Goal: Task Accomplishment & Management: Use online tool/utility

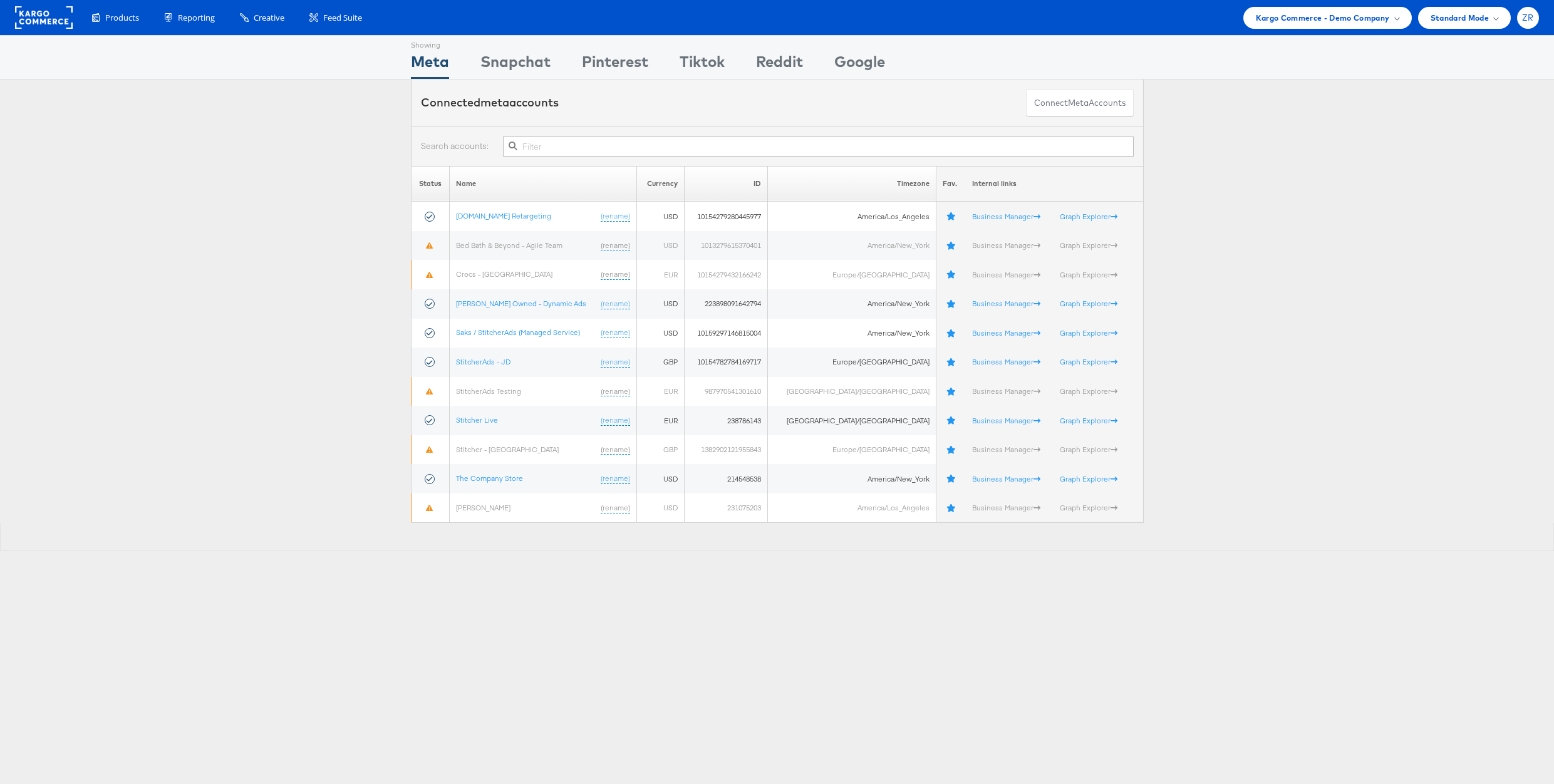
click at [1530, 20] on span "ZR" at bounding box center [1528, 18] width 12 height 8
click at [1479, 113] on link "Internal Dashboard" at bounding box center [1475, 119] width 107 height 12
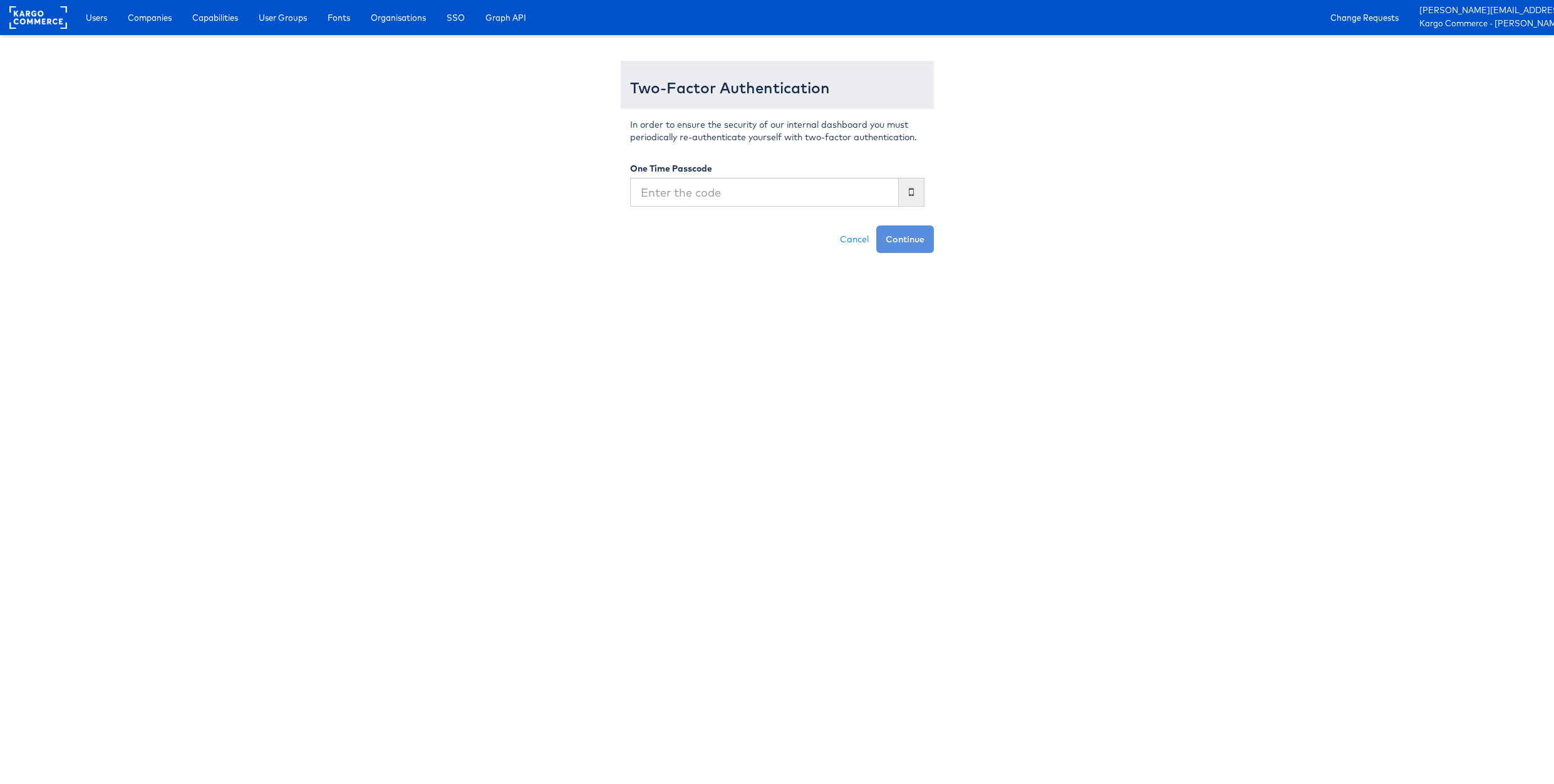
click at [719, 190] on input "text" at bounding box center [763, 192] width 268 height 29
type input "137905"
click at [876, 225] on button "Continue" at bounding box center [905, 238] width 57 height 27
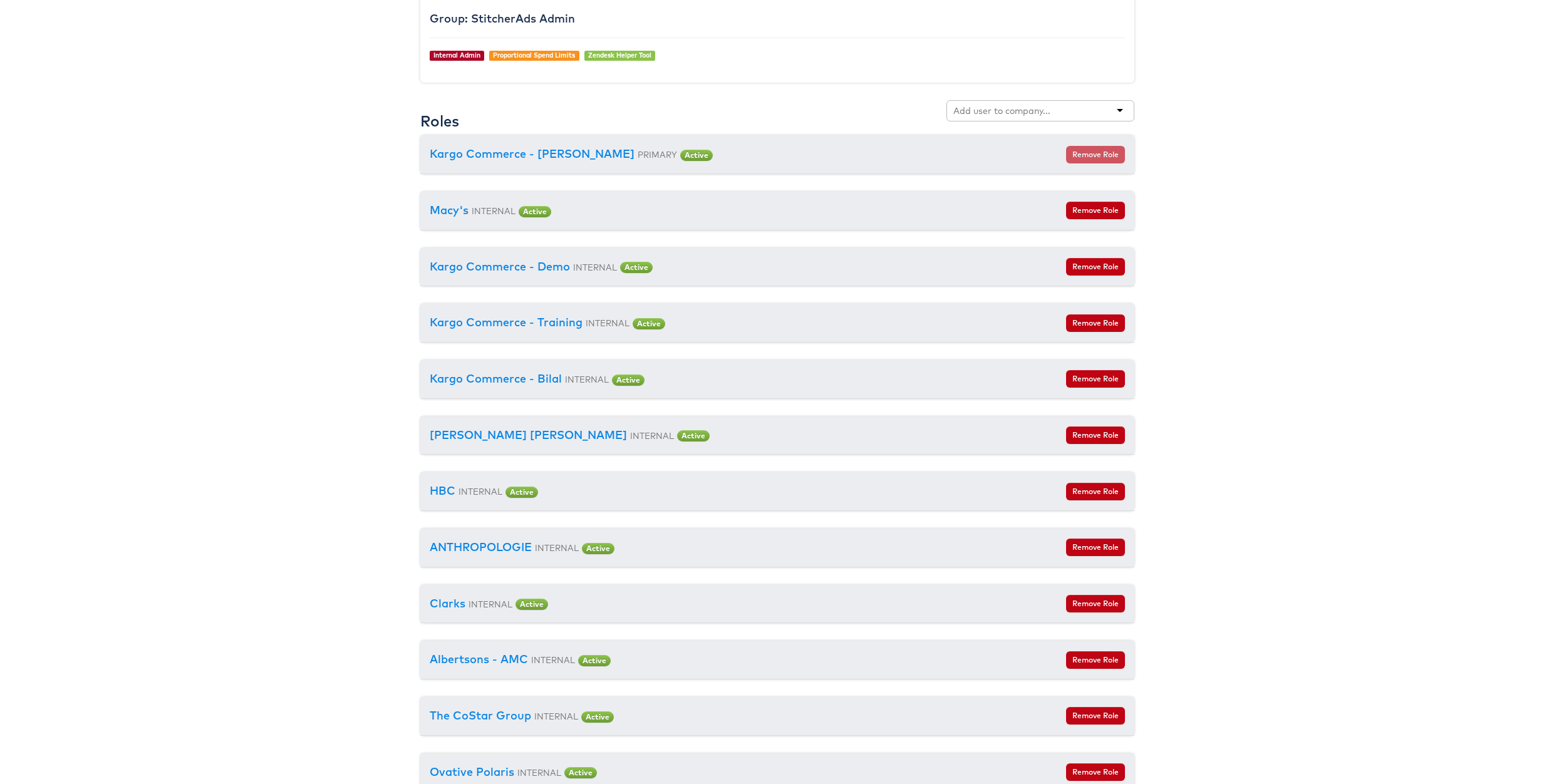
scroll to position [1331, 0]
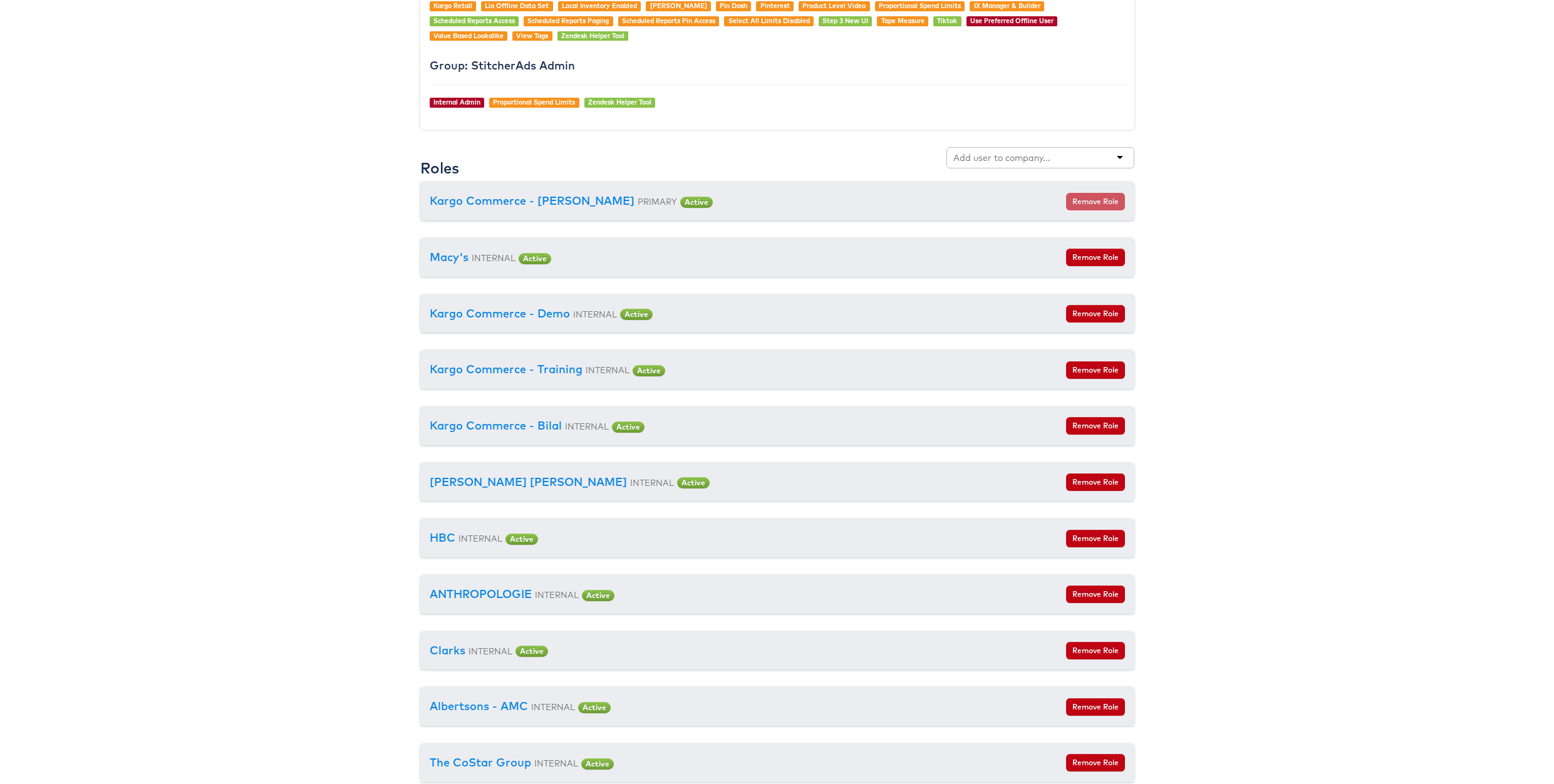
click at [998, 160] on input "text" at bounding box center [1002, 157] width 99 height 12
type input "urban"
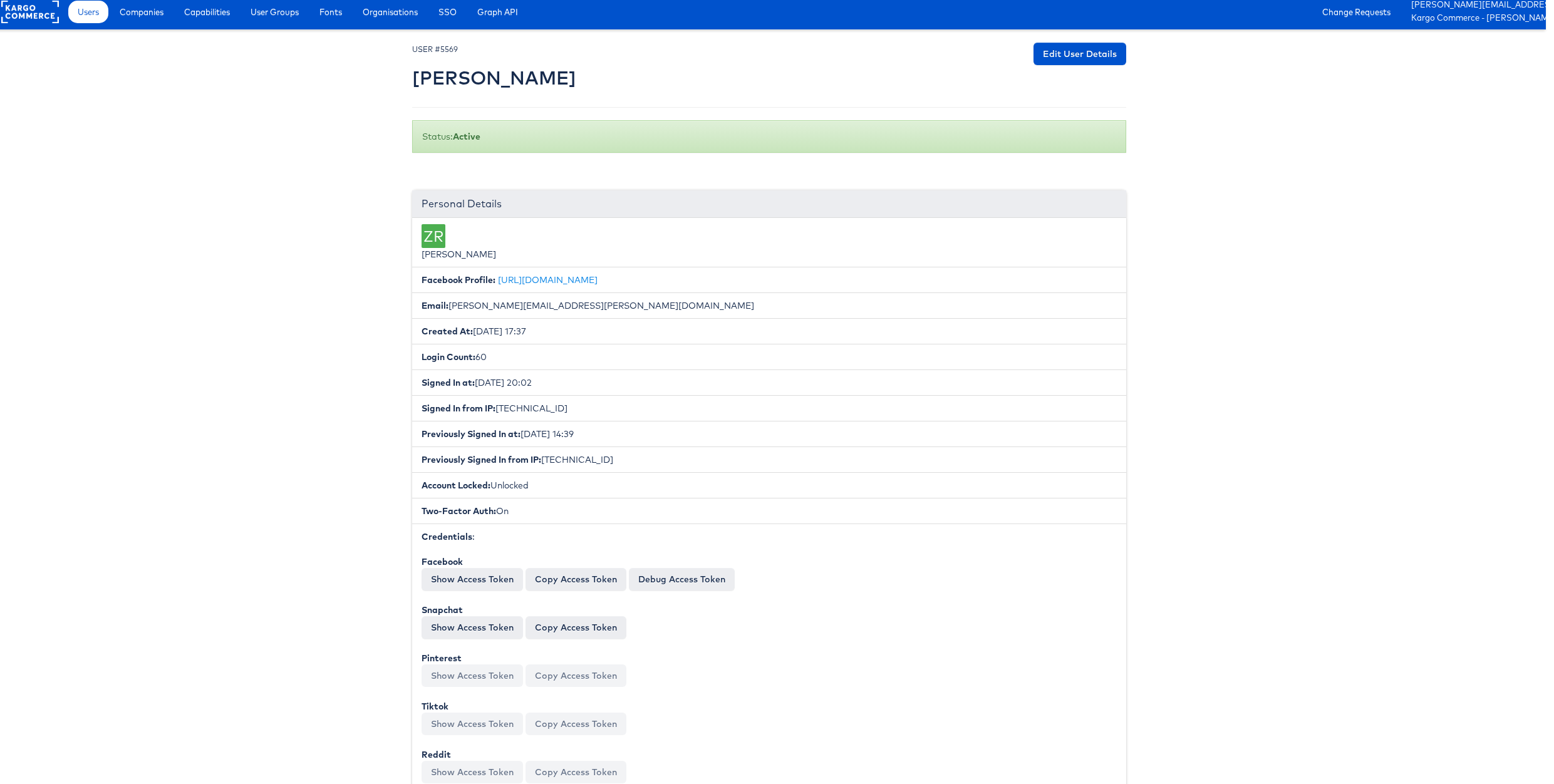
scroll to position [0, 8]
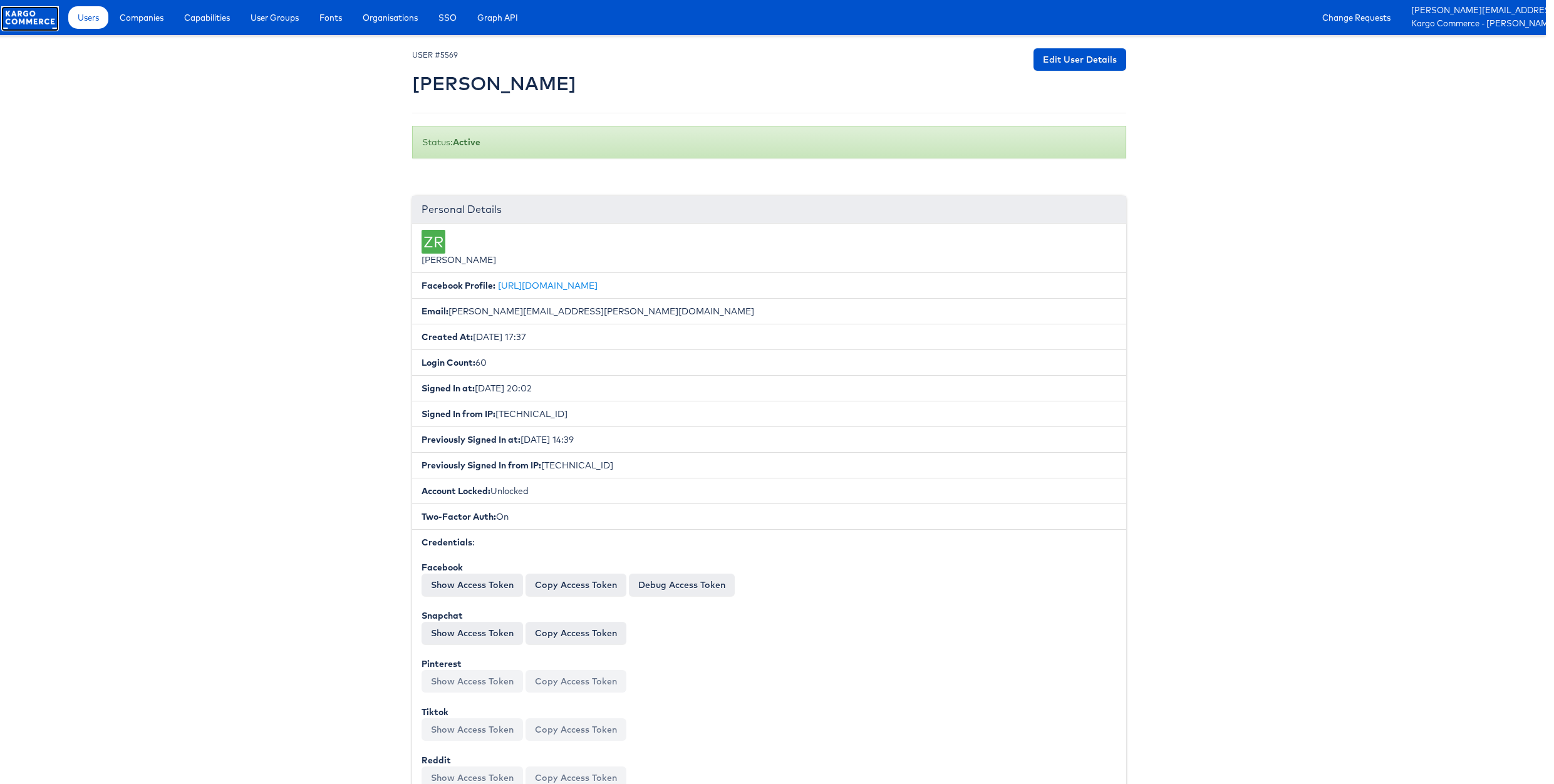
click at [31, 16] on rect at bounding box center [29, 18] width 57 height 23
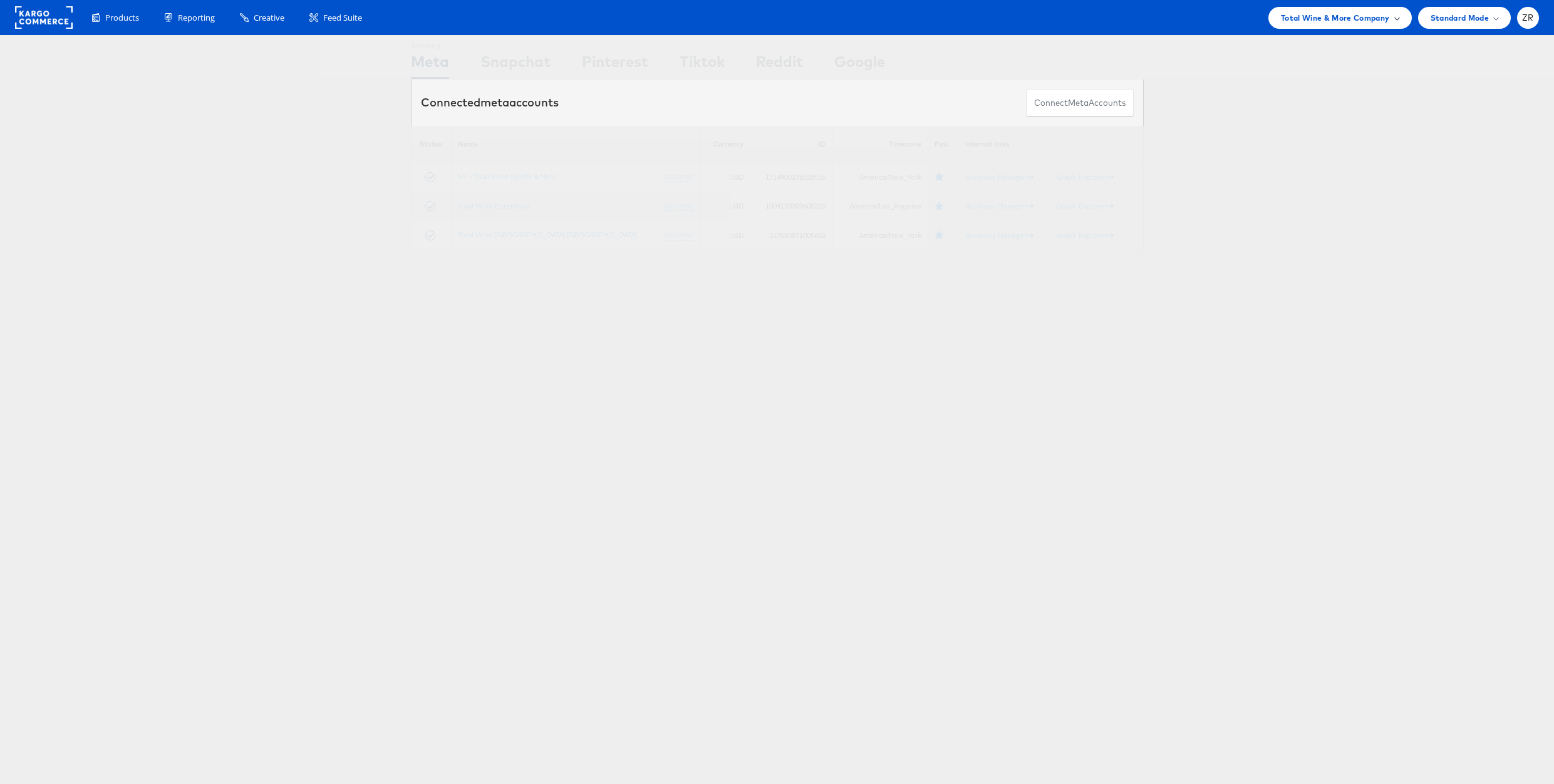
click at [1379, 12] on span "Total Wine & More Company" at bounding box center [1335, 18] width 109 height 13
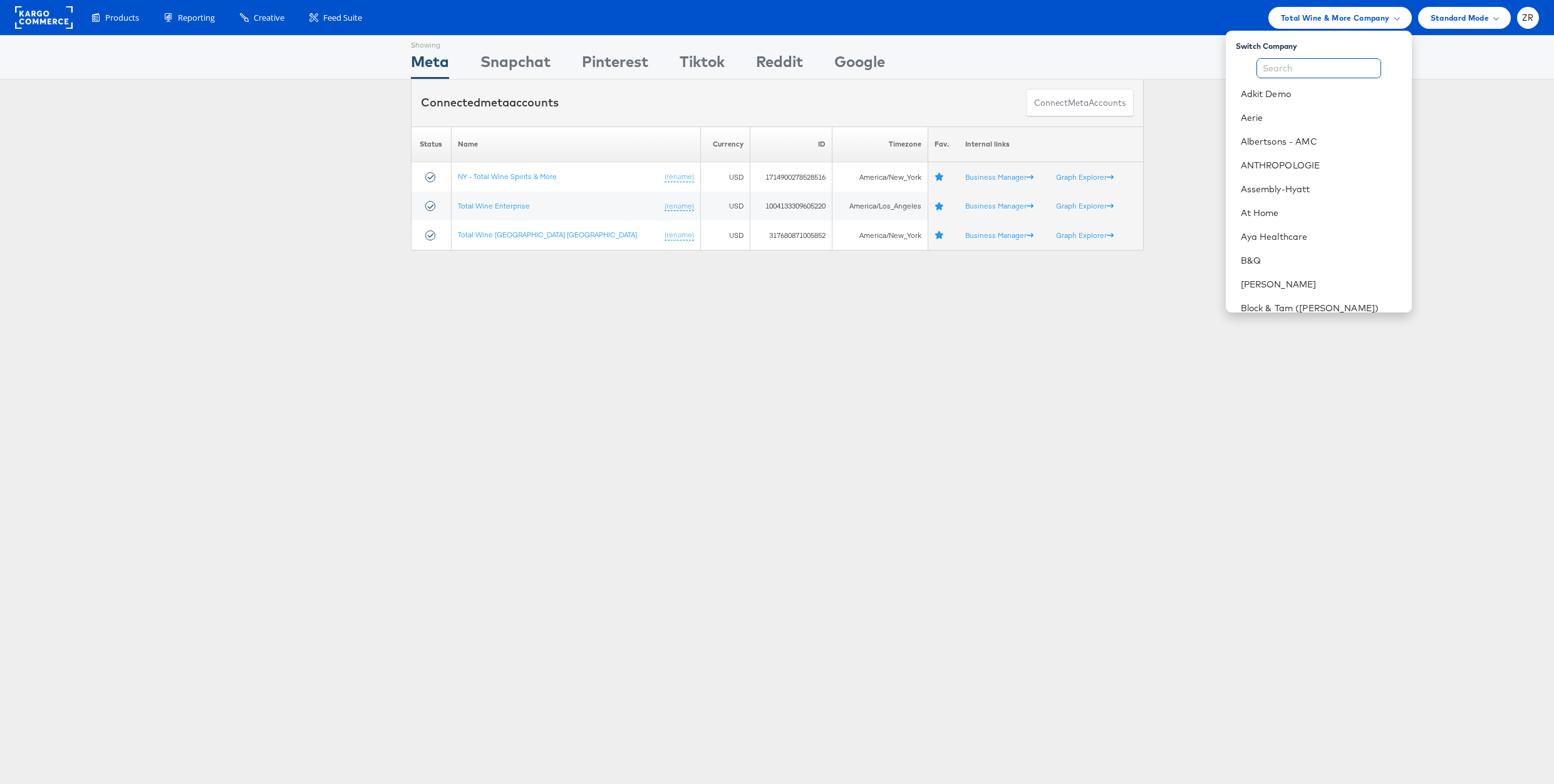
click at [1289, 59] on input "text" at bounding box center [1319, 68] width 124 height 20
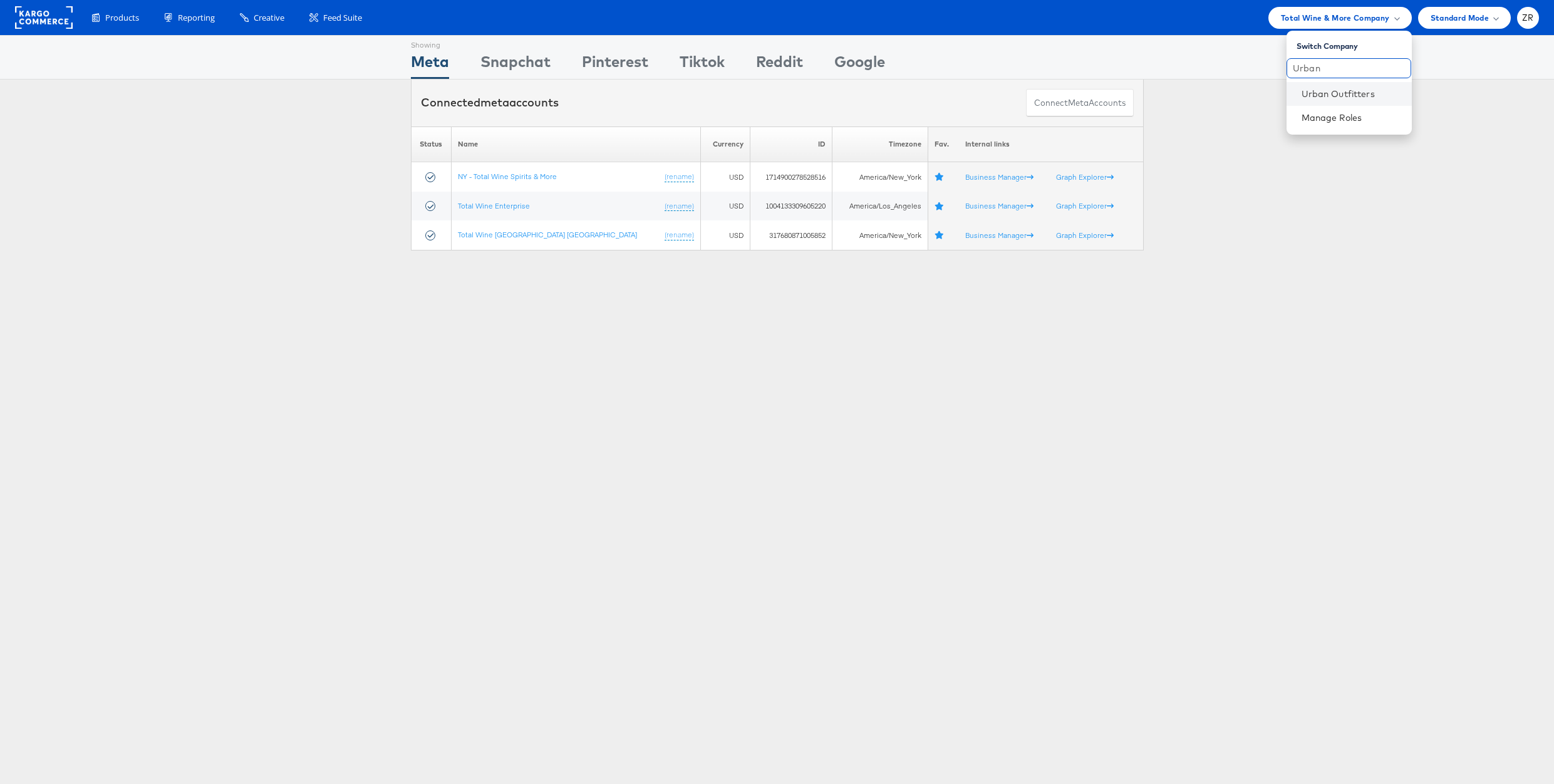
type input "Urban"
click at [1325, 104] on li "Urban Outfitters" at bounding box center [1348, 93] width 125 height 24
click at [1317, 88] on link "Urban Outfitters" at bounding box center [1351, 93] width 100 height 12
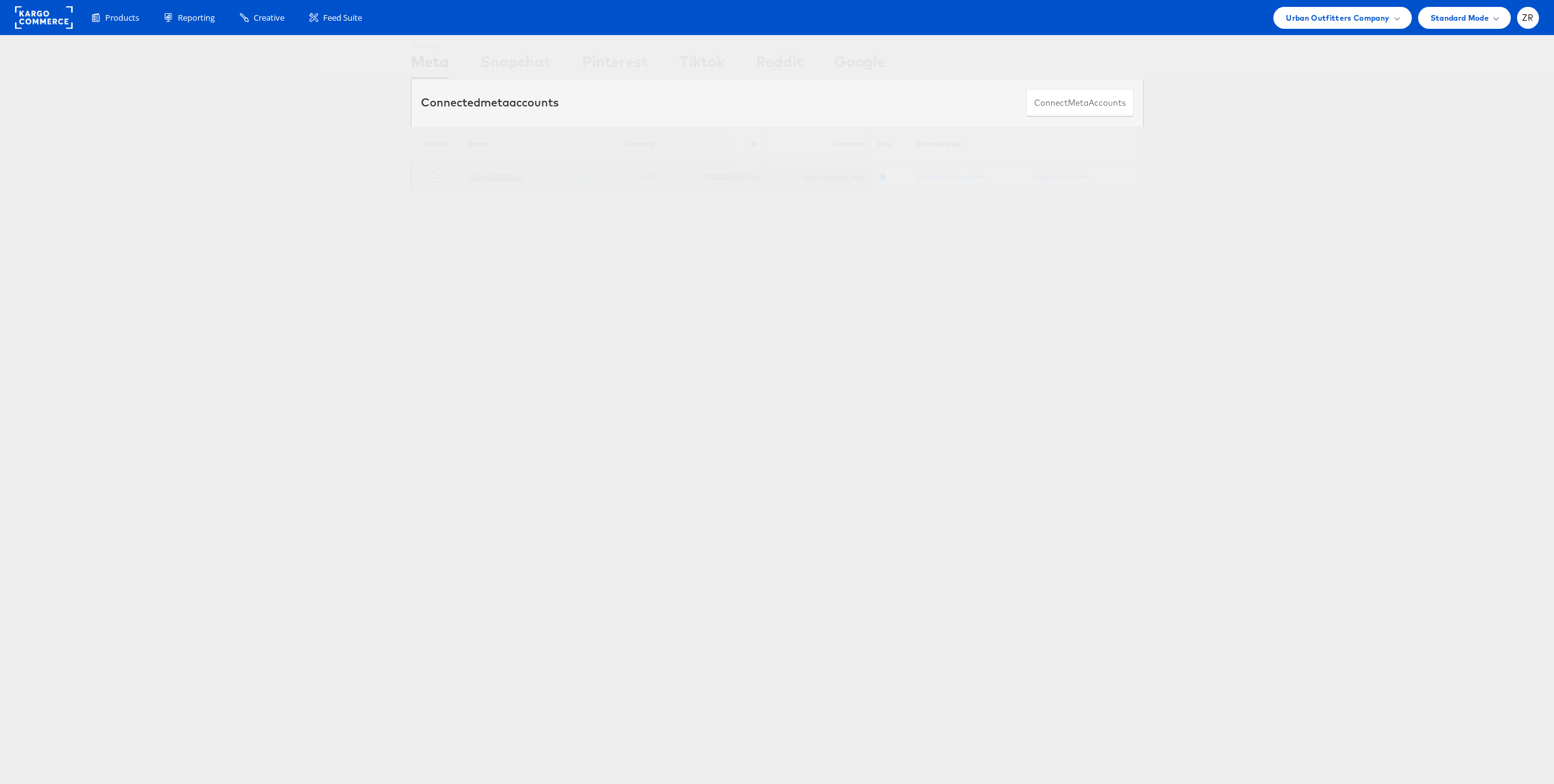
click at [504, 181] on link "Urban Outfitters" at bounding box center [494, 176] width 54 height 9
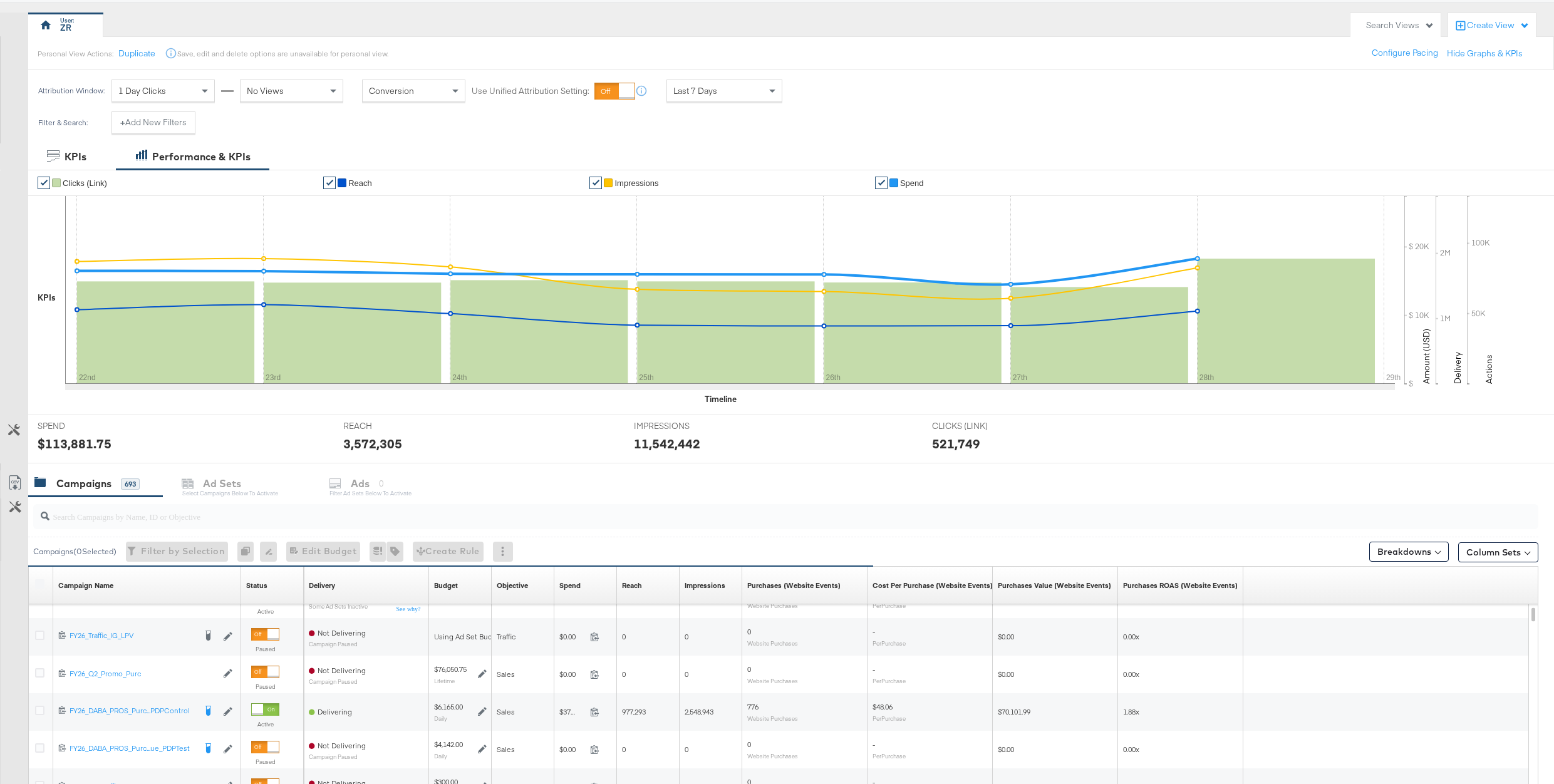
scroll to position [60, 0]
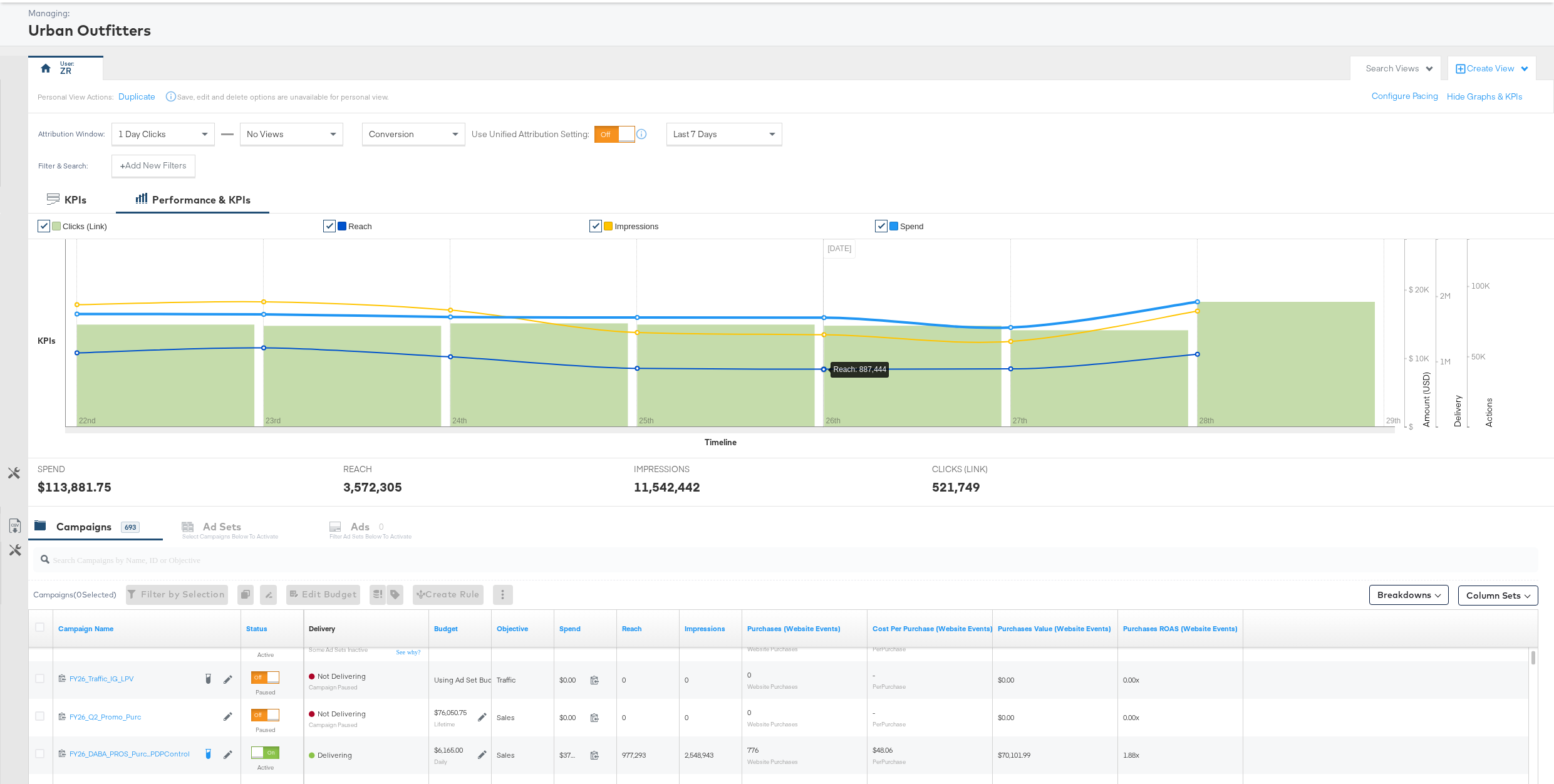
click at [1482, 67] on div "Create View" at bounding box center [1498, 69] width 63 height 12
click at [1477, 124] on span "Comparison View" at bounding box center [1448, 126] width 69 height 12
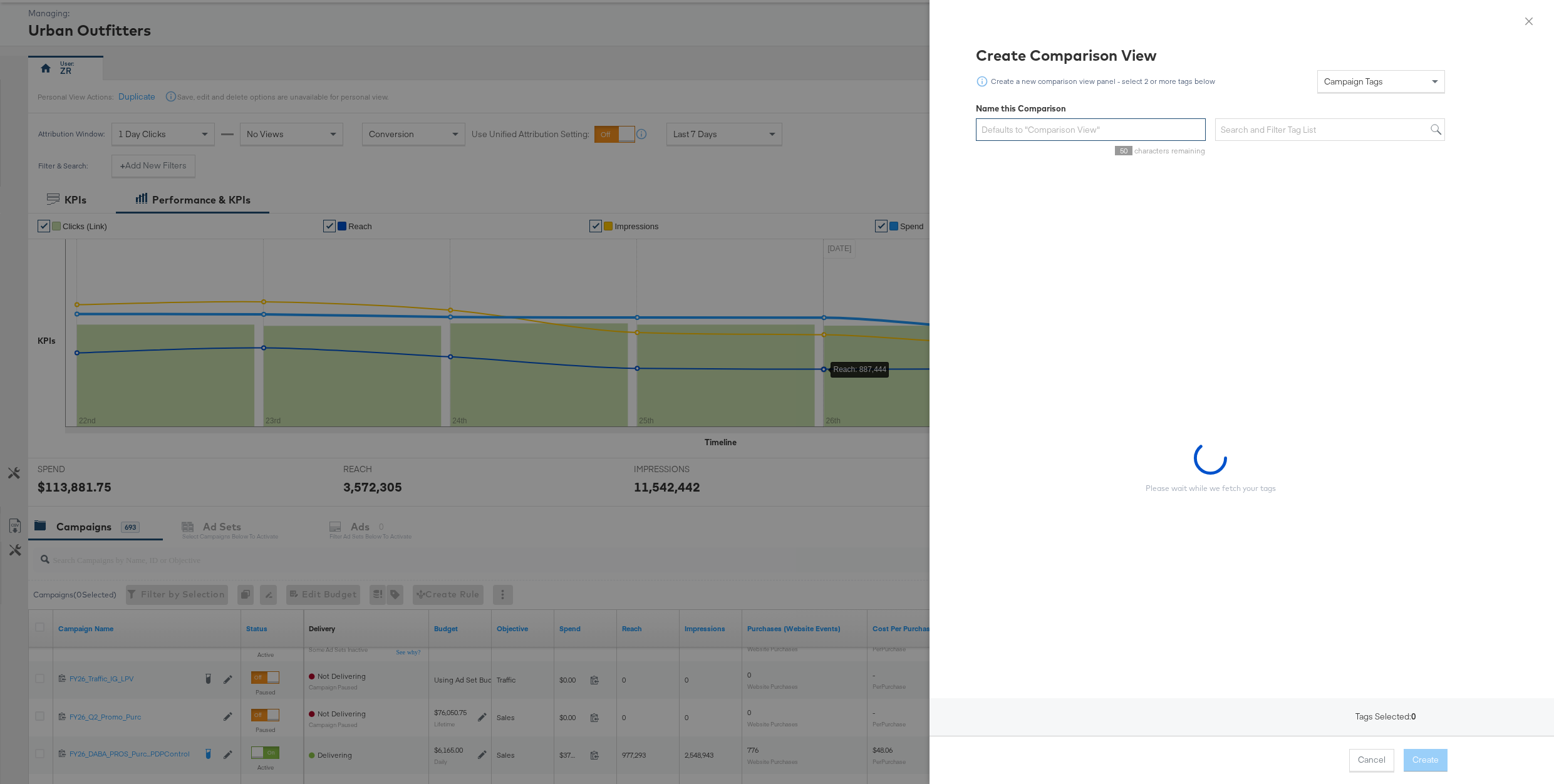
click at [1028, 130] on input "text" at bounding box center [1090, 130] width 230 height 24
type input "Comparison View Test"
click at [1260, 132] on input "text" at bounding box center [1330, 130] width 230 height 24
click at [1386, 83] on div "Campaign Tags" at bounding box center [1381, 81] width 126 height 22
click at [1380, 77] on div "Ad Set Tags" at bounding box center [1381, 81] width 126 height 22
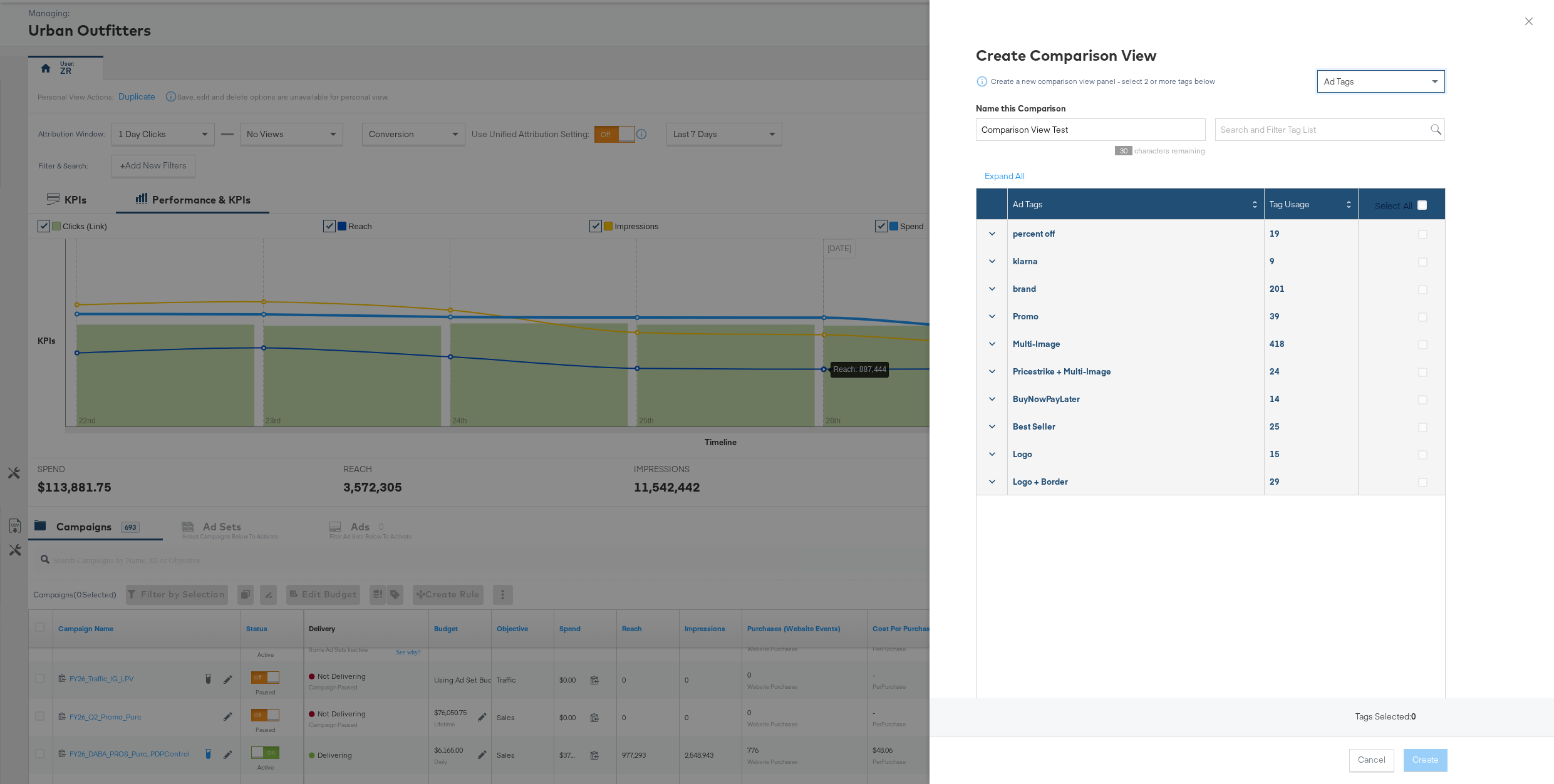
click at [991, 234] on icon at bounding box center [991, 232] width 12 height 12
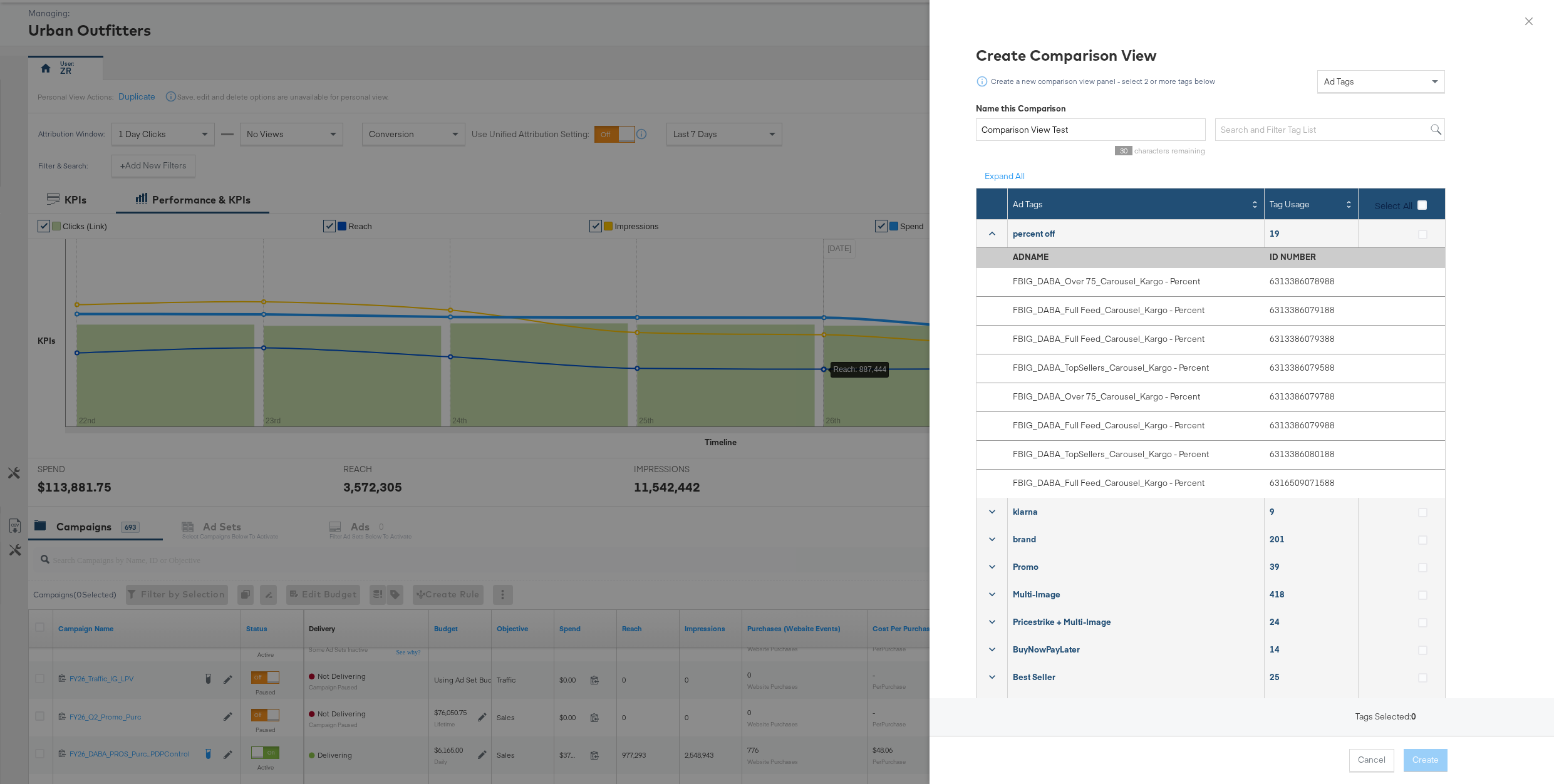
click at [1432, 206] on label "Select All" at bounding box center [1402, 206] width 57 height 13
click at [0, 0] on input "Select All" at bounding box center [0, 0] width 0 height 0
click at [1424, 760] on button "Create" at bounding box center [1425, 760] width 44 height 23
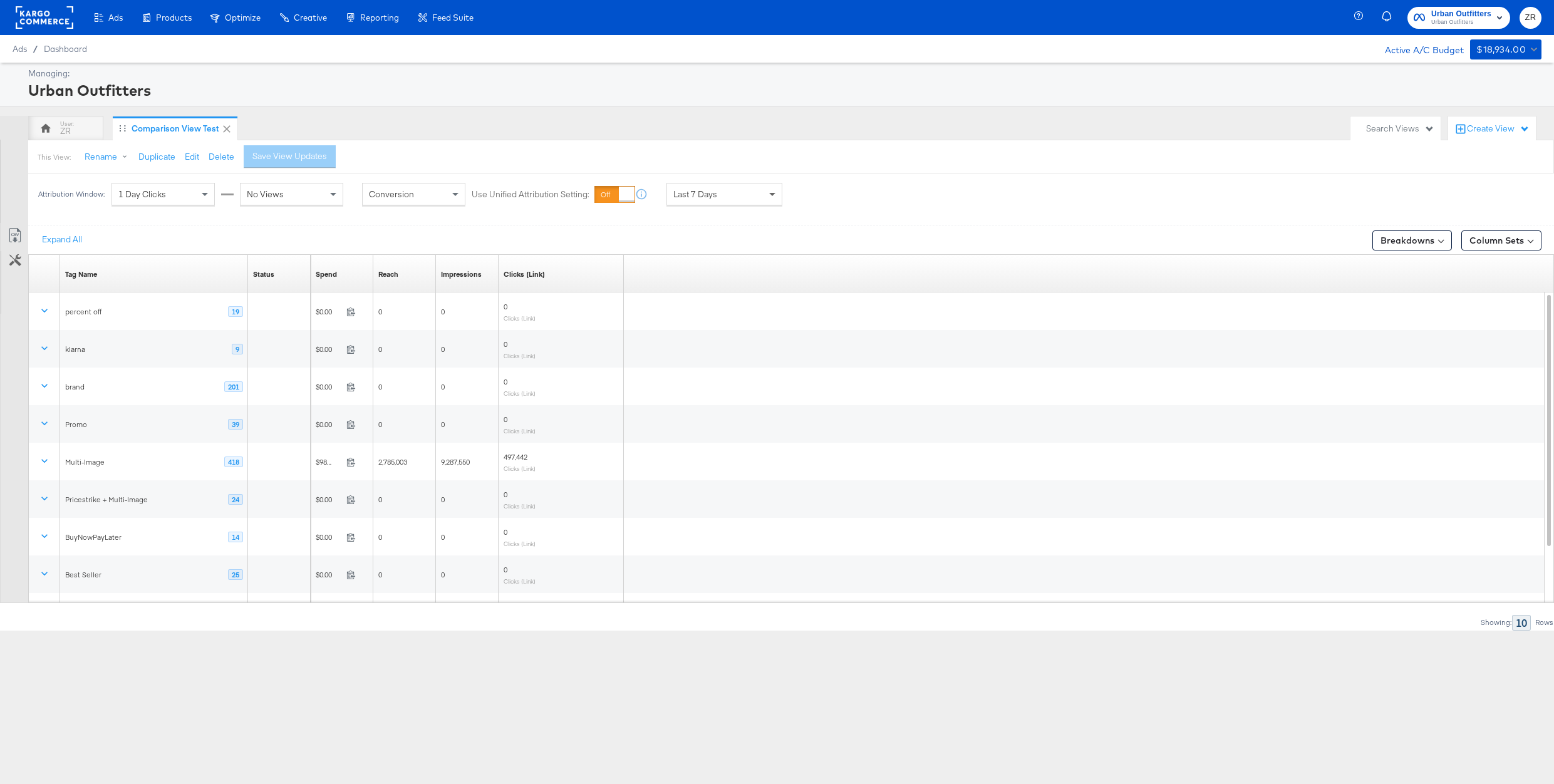
click at [771, 197] on span at bounding box center [772, 195] width 7 height 5
click at [306, 198] on div "No Views" at bounding box center [291, 194] width 102 height 22
click at [405, 198] on span "Conversion" at bounding box center [392, 194] width 45 height 11
click at [433, 158] on div "This View: Rename Please save your changes before renaming this view Duplicate …" at bounding box center [790, 156] width 1526 height 34
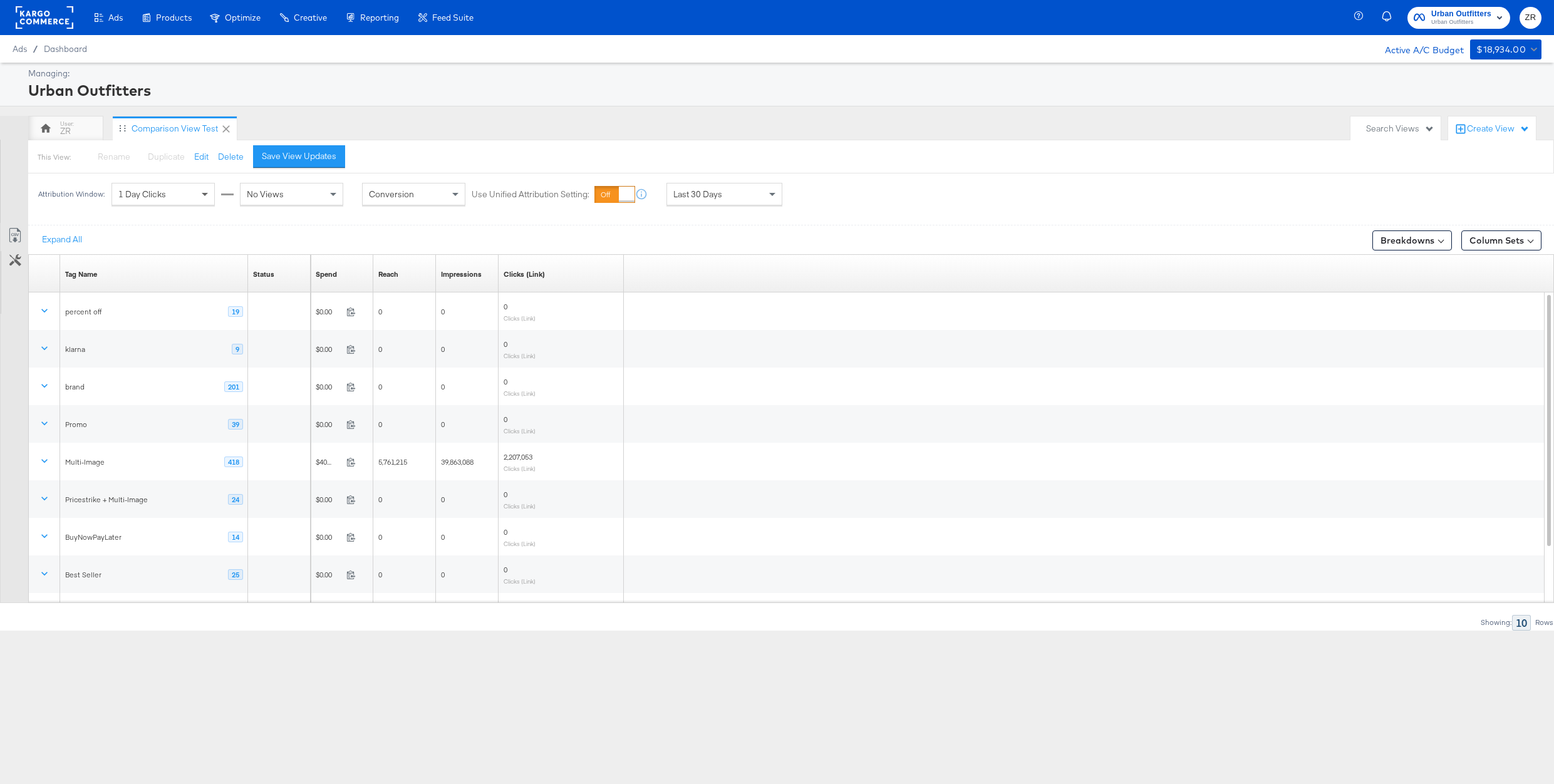
click at [199, 191] on span at bounding box center [206, 194] width 16 height 22
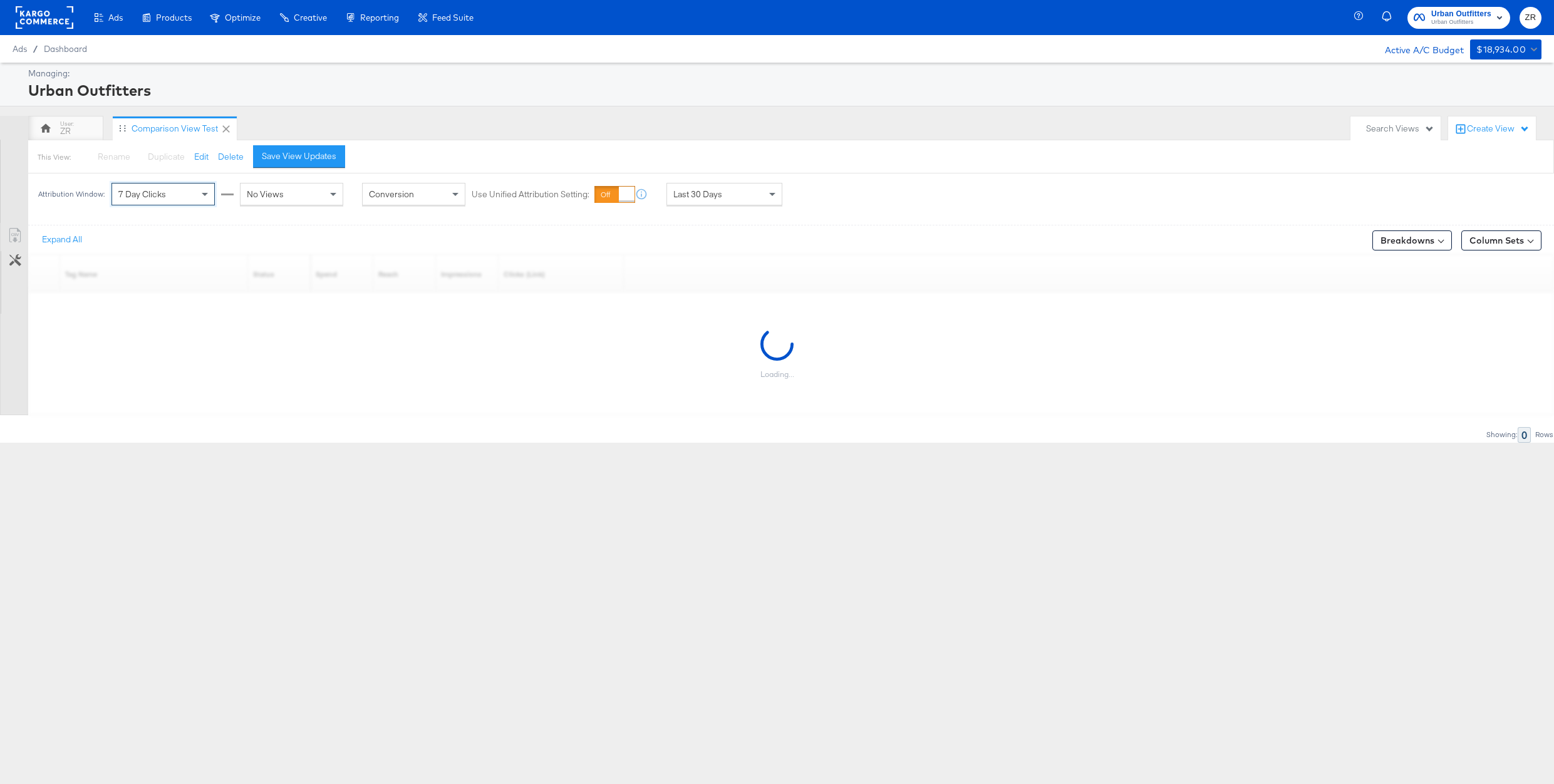
click at [287, 189] on div "No Views" at bounding box center [291, 194] width 102 height 22
click at [418, 205] on div "Conversion" at bounding box center [413, 194] width 102 height 22
click at [420, 196] on div "Conversion" at bounding box center [413, 194] width 102 height 22
click at [723, 198] on div "Last 30 Days" at bounding box center [725, 194] width 115 height 22
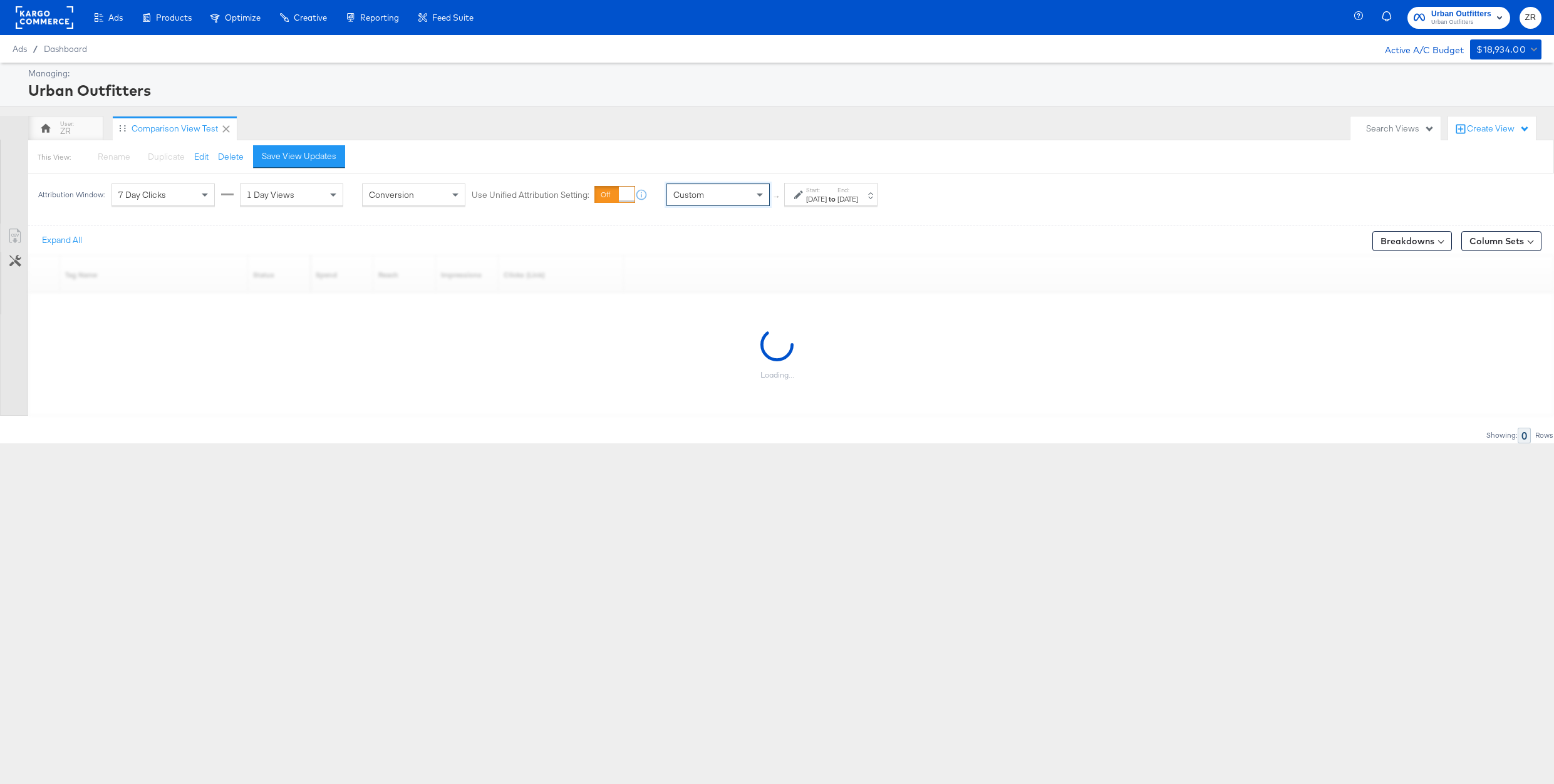
click at [826, 196] on div "[DATE]" at bounding box center [816, 199] width 21 height 10
click at [650, 296] on input "[DATE]" at bounding box center [682, 294] width 136 height 23
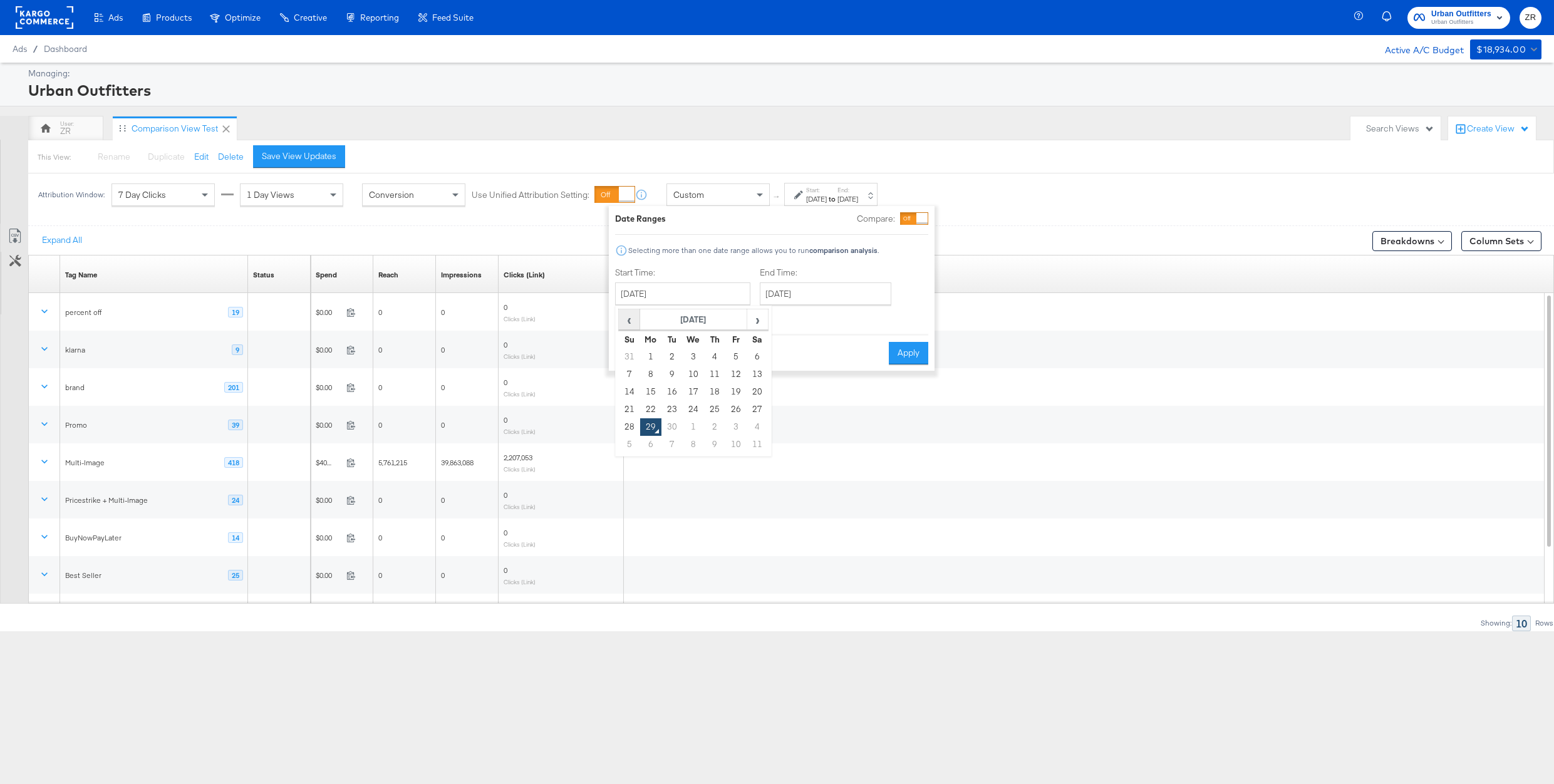
click at [632, 323] on span "‹" at bounding box center [629, 319] width 20 height 19
click at [637, 327] on span "‹" at bounding box center [629, 319] width 20 height 19
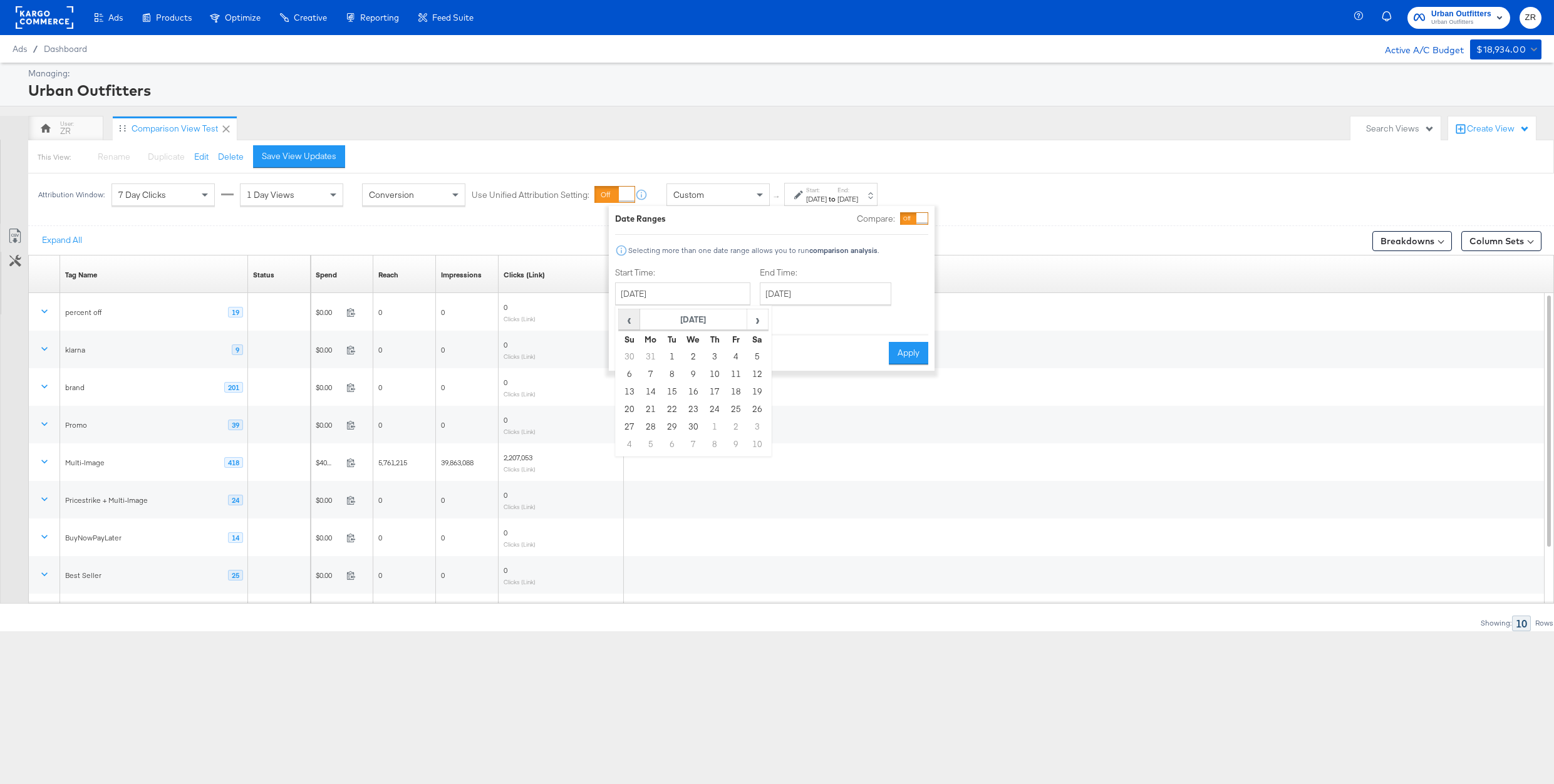
click at [637, 327] on span "‹" at bounding box center [629, 319] width 20 height 19
click at [696, 360] on td "1" at bounding box center [693, 357] width 22 height 18
type input "[DATE]"
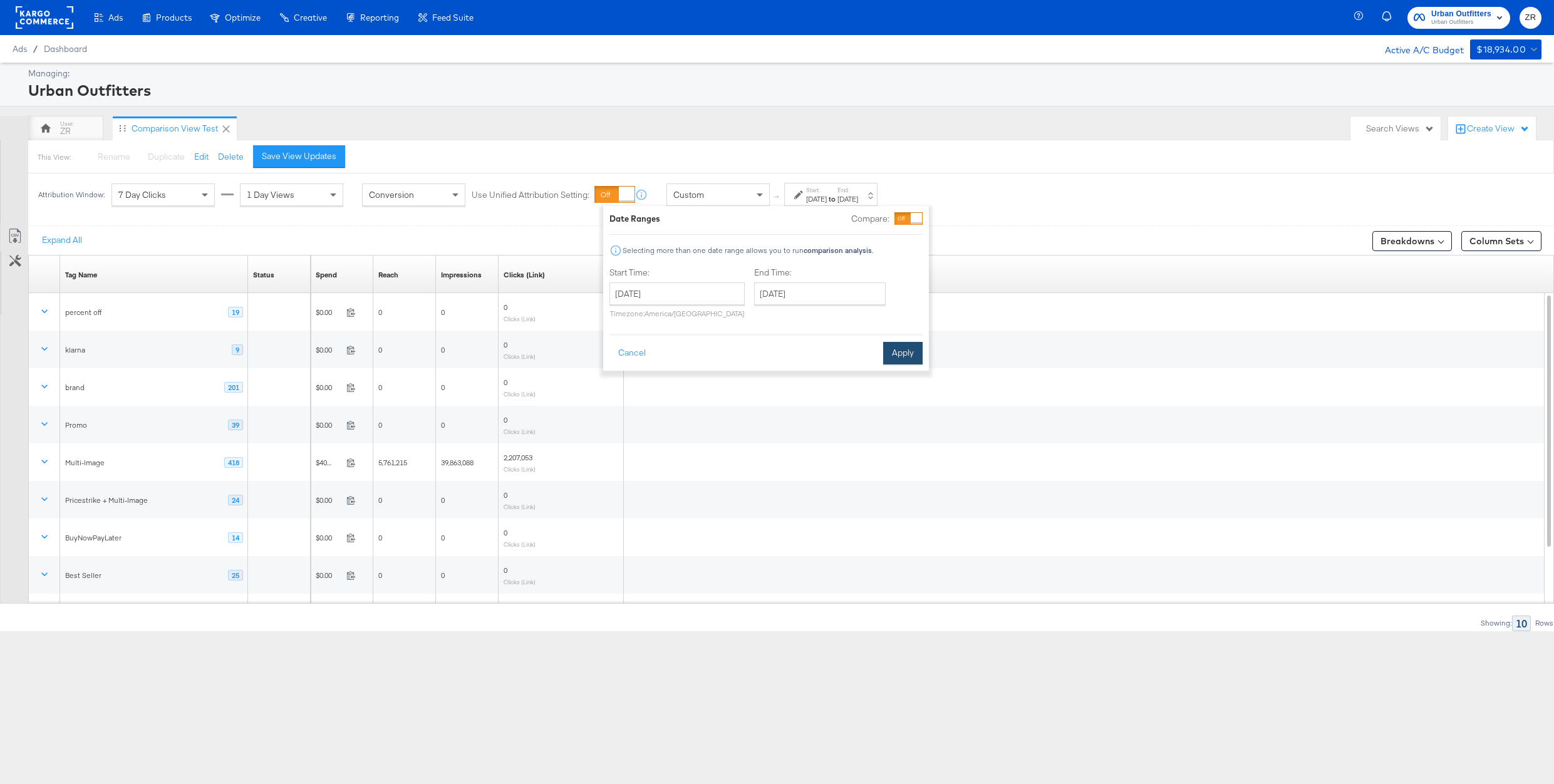
click at [894, 357] on button "Apply" at bounding box center [903, 353] width 40 height 23
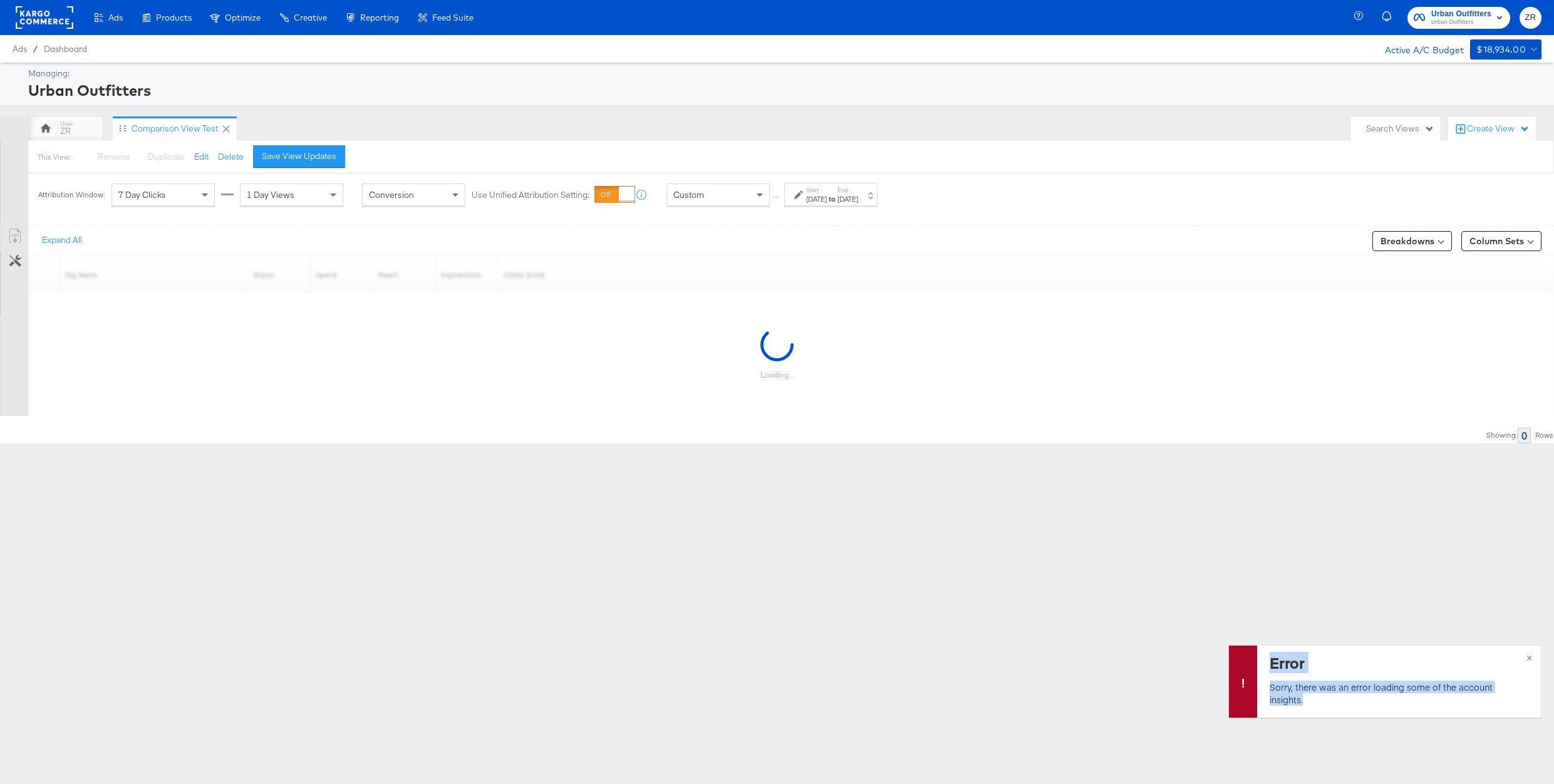
drag, startPoint x: 1271, startPoint y: 664, endPoint x: 1407, endPoint y: 708, distance: 142.9
click at [1407, 708] on div "Error Sorry, there was an error loading some of the account insights." at bounding box center [1398, 681] width 283 height 72
click at [1114, 543] on div "Ads Products Optimize Creative Reporting Feed Suite Urban Outfitters Urban Outf…" at bounding box center [777, 392] width 1554 height 784
drag, startPoint x: 1270, startPoint y: 664, endPoint x: 1350, endPoint y: 709, distance: 91.8
click at [1350, 709] on div "Error Sorry, there was an error loading some of the account insights." at bounding box center [1398, 681] width 283 height 72
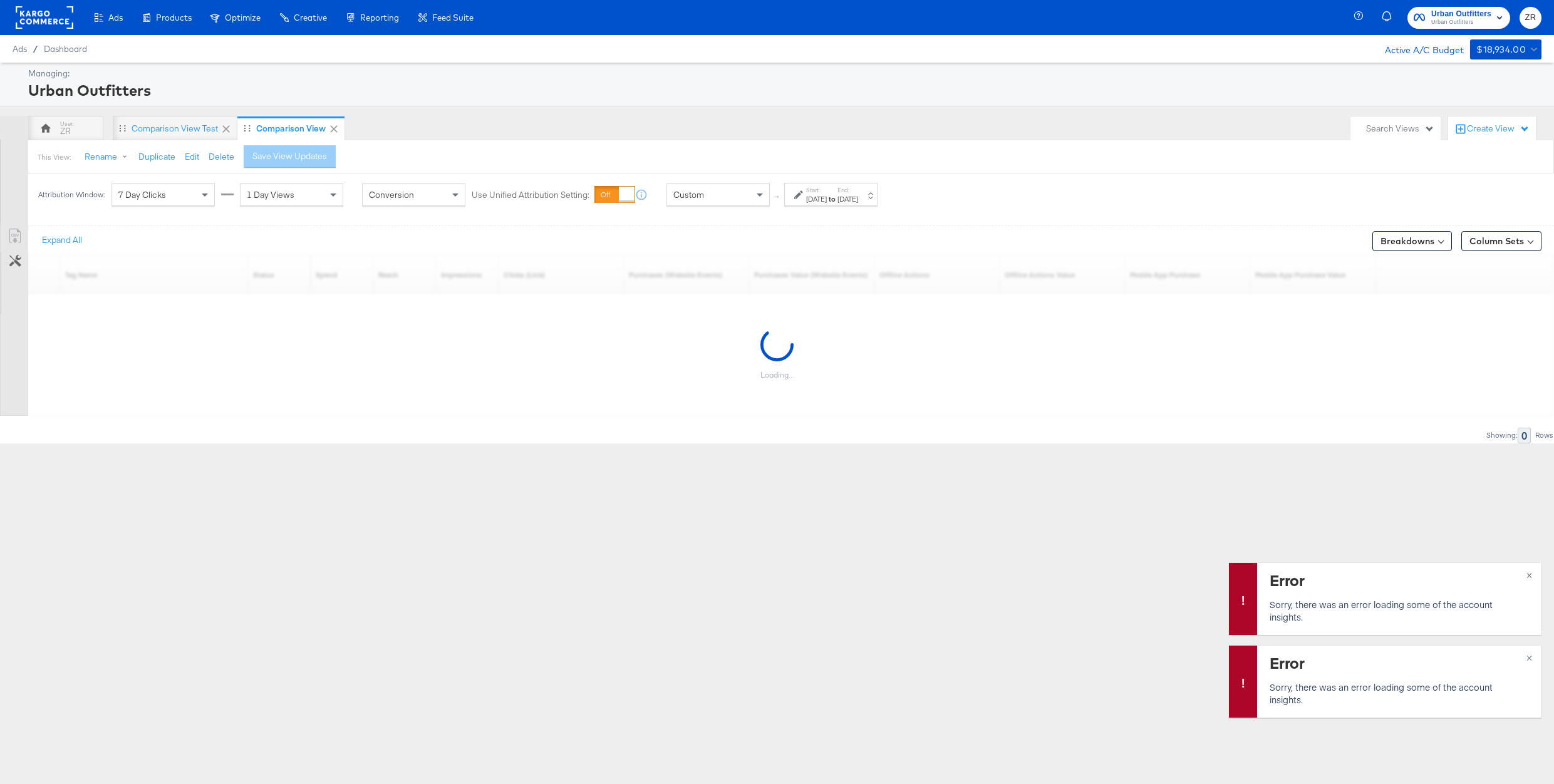
click at [595, 92] on div "Urban Outfitters" at bounding box center [783, 89] width 1510 height 22
